Goal: Information Seeking & Learning: Learn about a topic

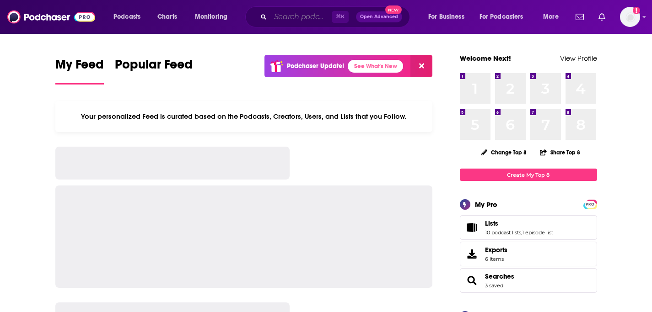
click at [278, 19] on input "Search podcasts, credits, & more..." at bounding box center [300, 17] width 61 height 15
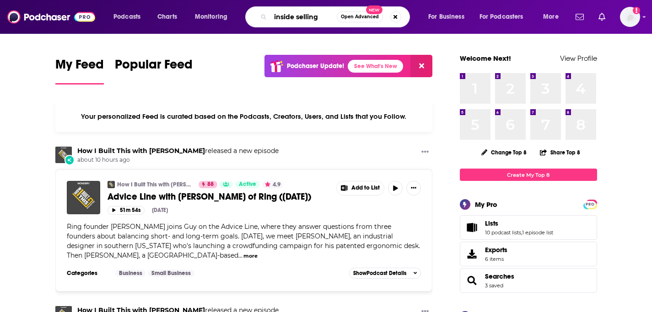
type input "inside selling"
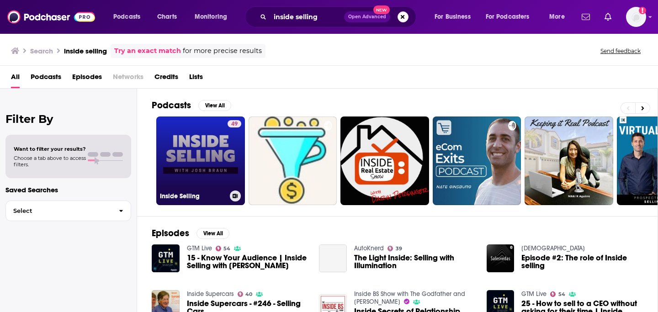
click at [219, 184] on link "49 Inside Selling" at bounding box center [200, 161] width 89 height 89
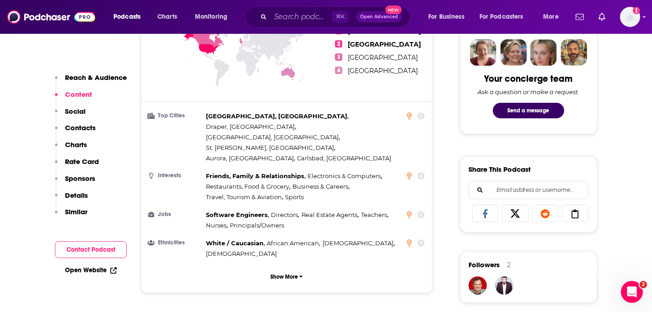
scroll to position [363, 0]
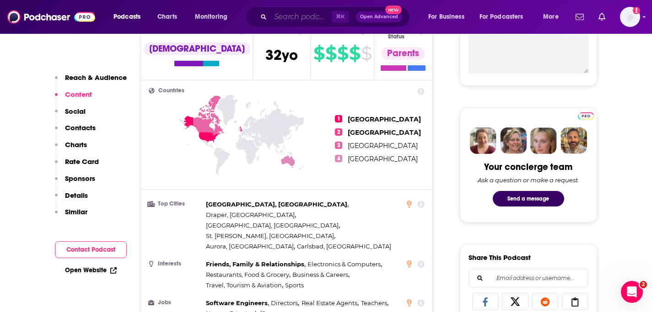
click at [302, 21] on input "Search podcasts, credits, & more..." at bounding box center [300, 17] width 61 height 15
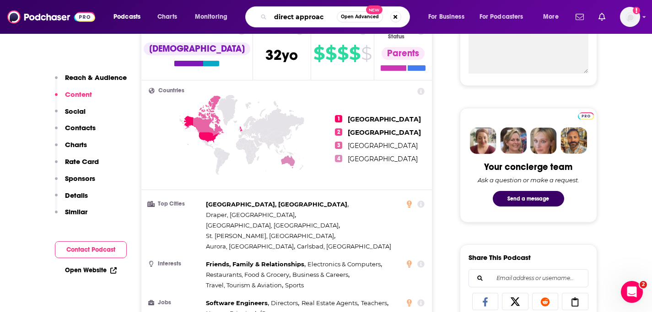
type input "direct approach"
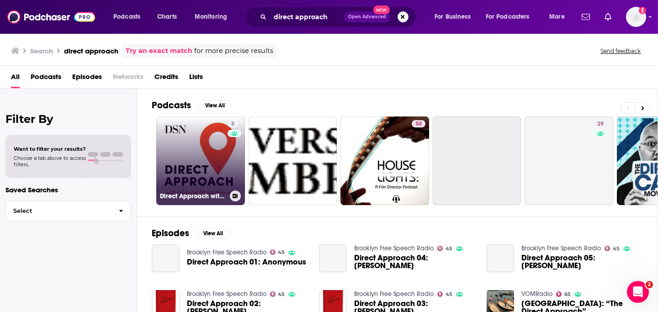
click at [212, 165] on link "8 Direct Approach with [PERSON_NAME]" at bounding box center [200, 161] width 89 height 89
